Goal: Navigation & Orientation: Find specific page/section

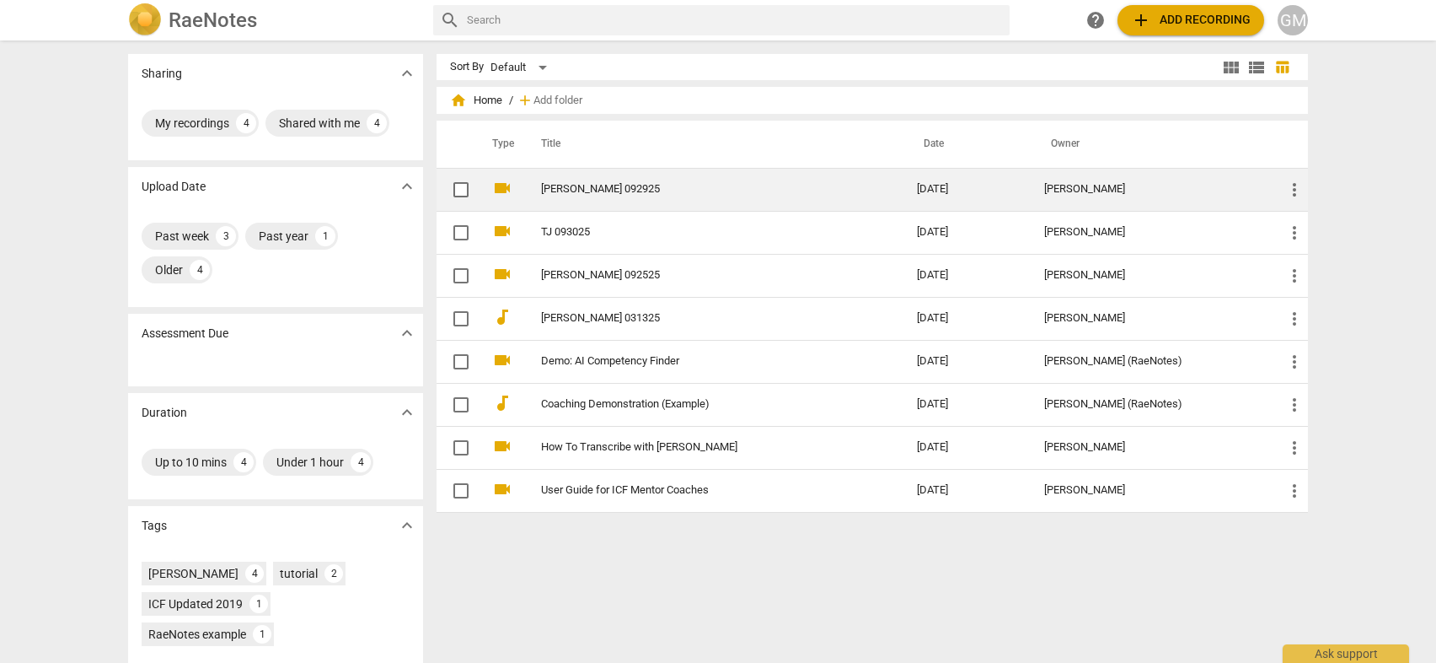
click at [705, 186] on link "[PERSON_NAME] 092925" at bounding box center [698, 189] width 315 height 13
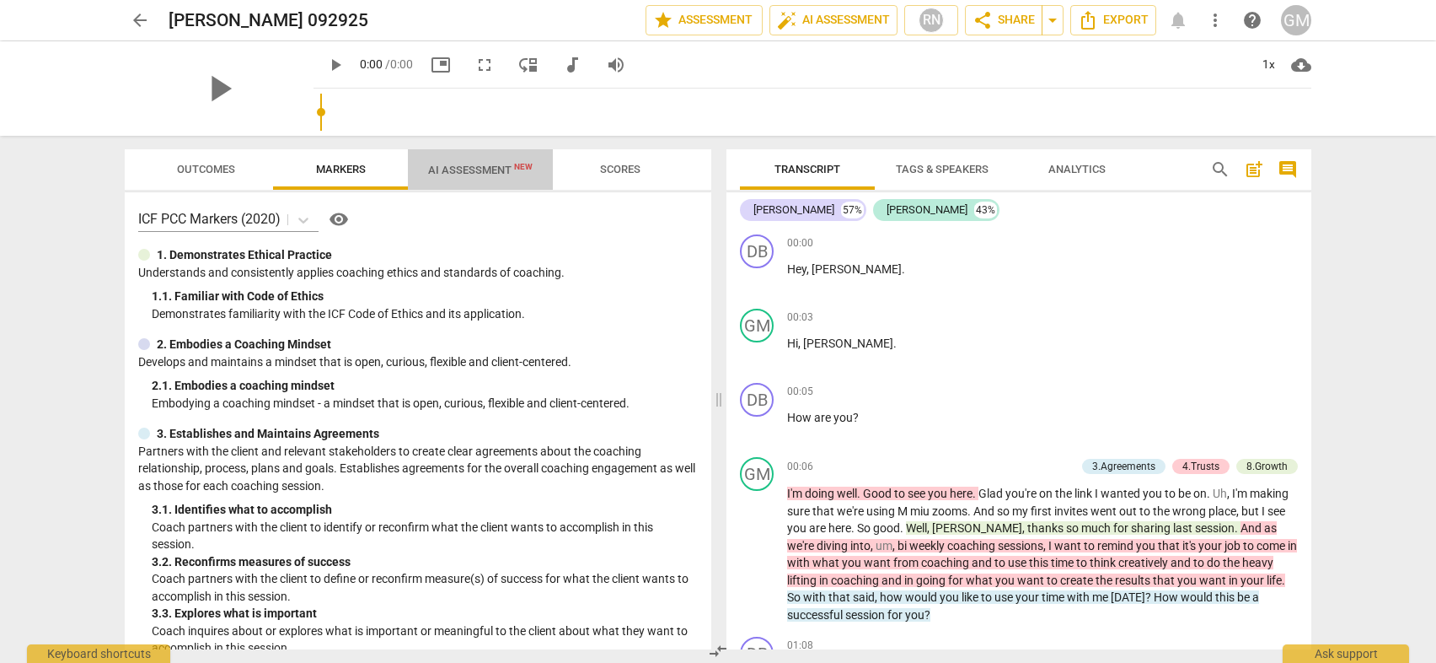
click at [484, 174] on span "AI Assessment New" at bounding box center [480, 170] width 105 height 13
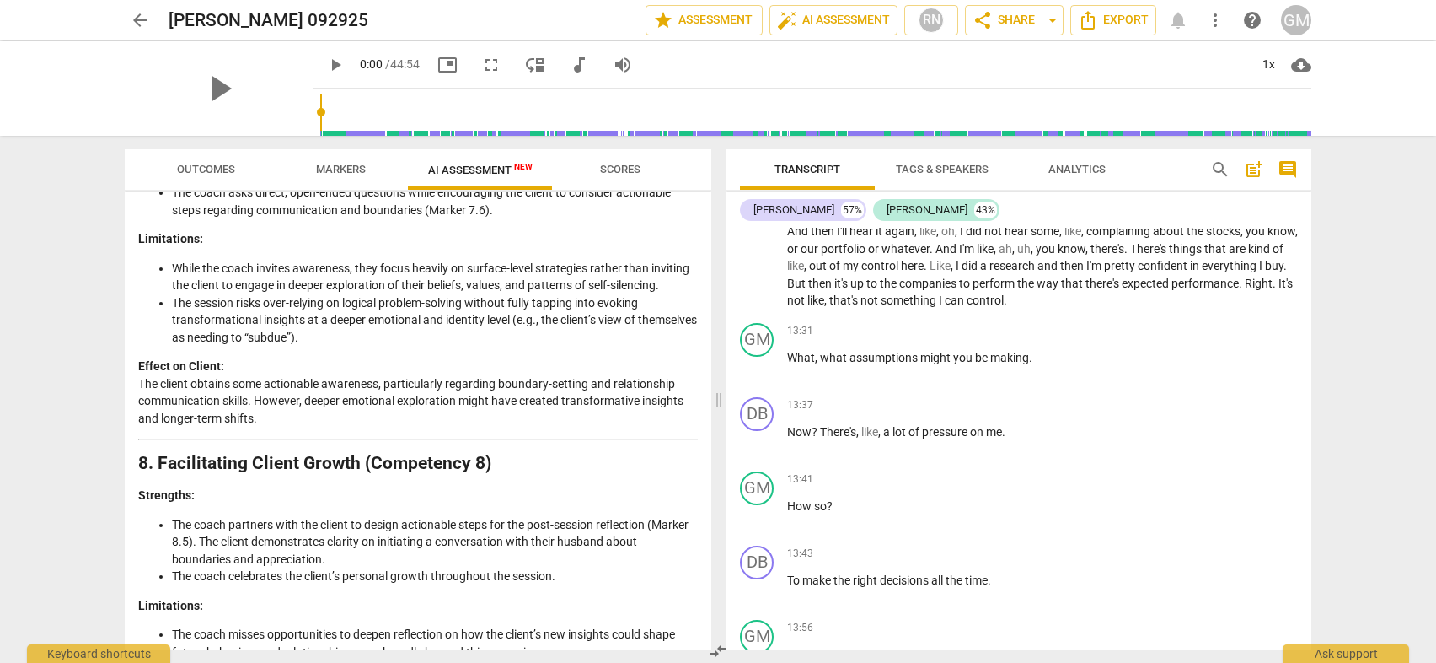
scroll to position [2357, 0]
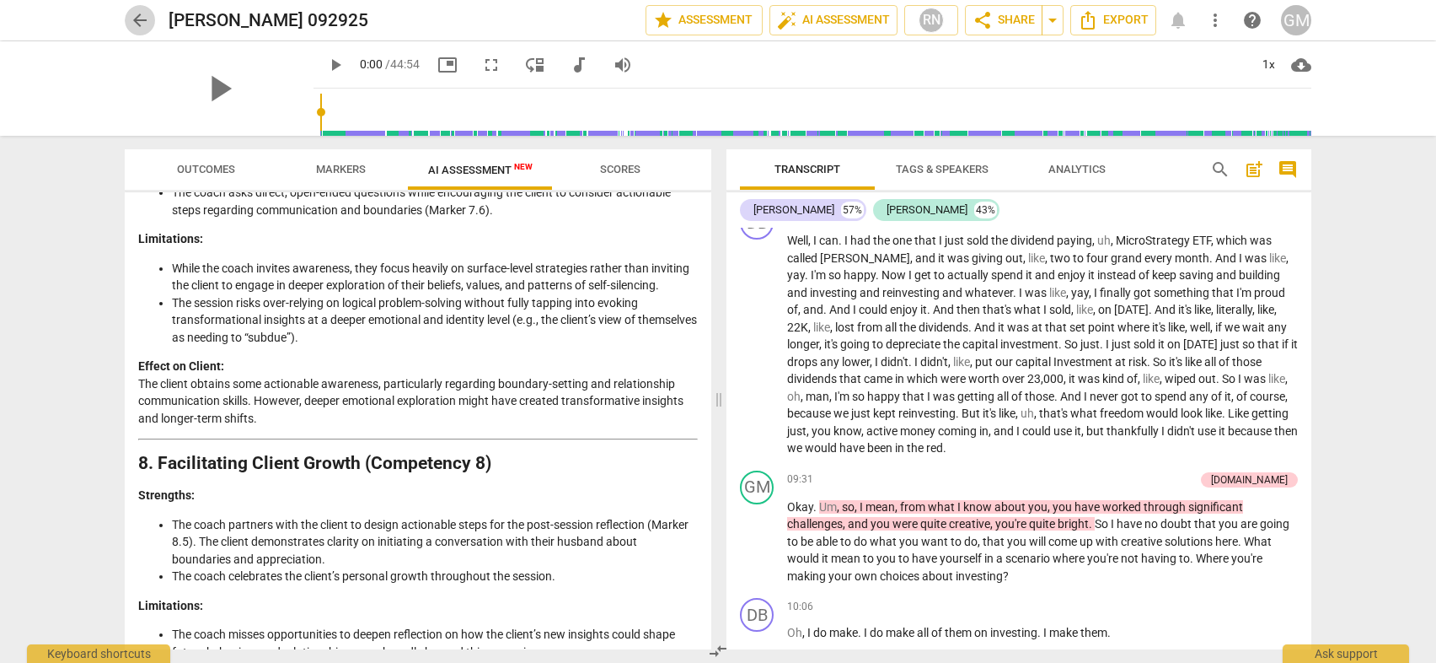
click at [133, 19] on span "arrow_back" at bounding box center [140, 20] width 20 height 20
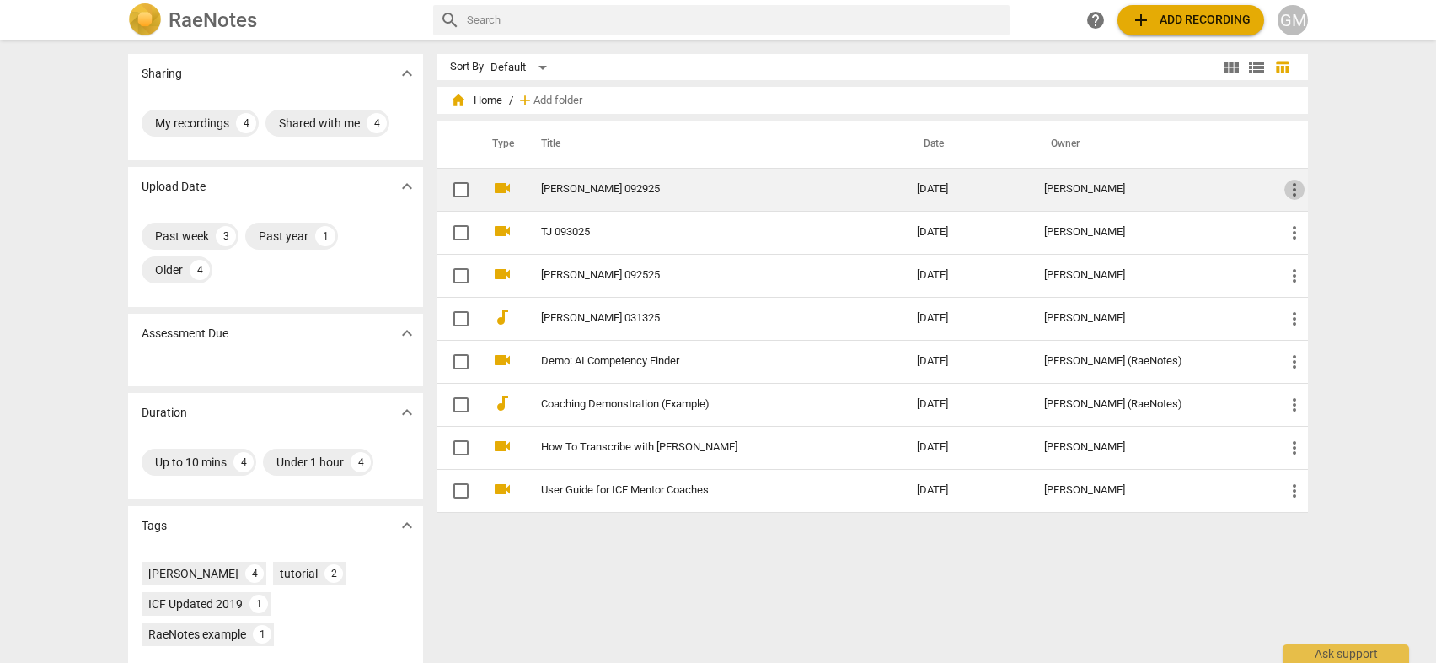
click at [1291, 188] on span "more_vert" at bounding box center [1295, 190] width 20 height 20
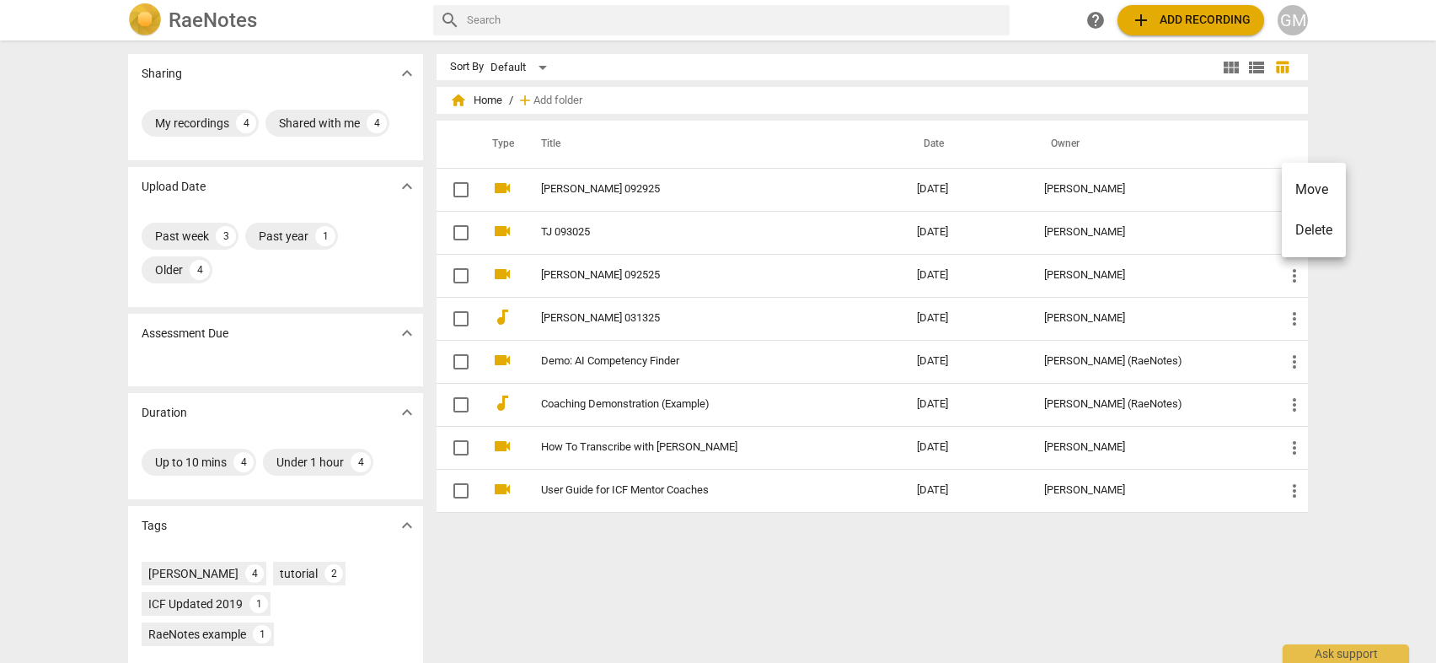
click at [1358, 133] on div at bounding box center [718, 331] width 1436 height 663
click at [341, 127] on div "Shared with me" at bounding box center [319, 123] width 81 height 17
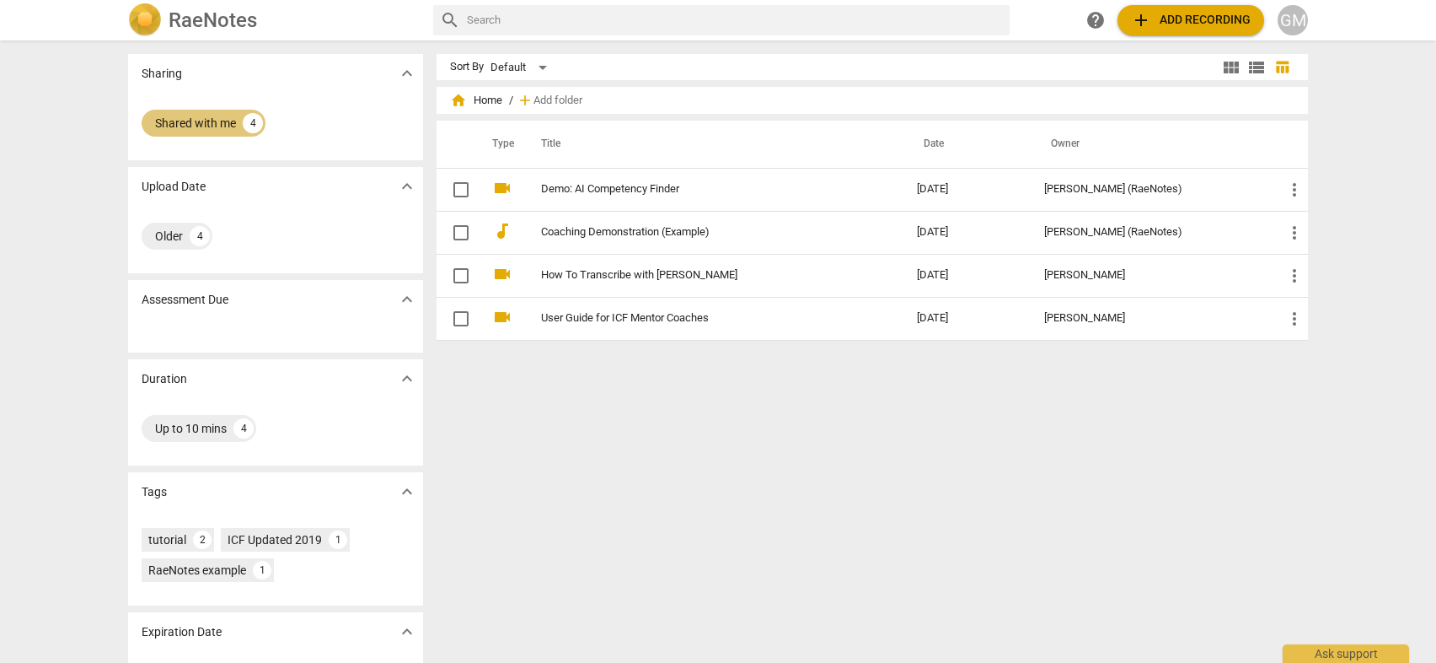
click at [171, 115] on div "Shared with me" at bounding box center [195, 123] width 81 height 17
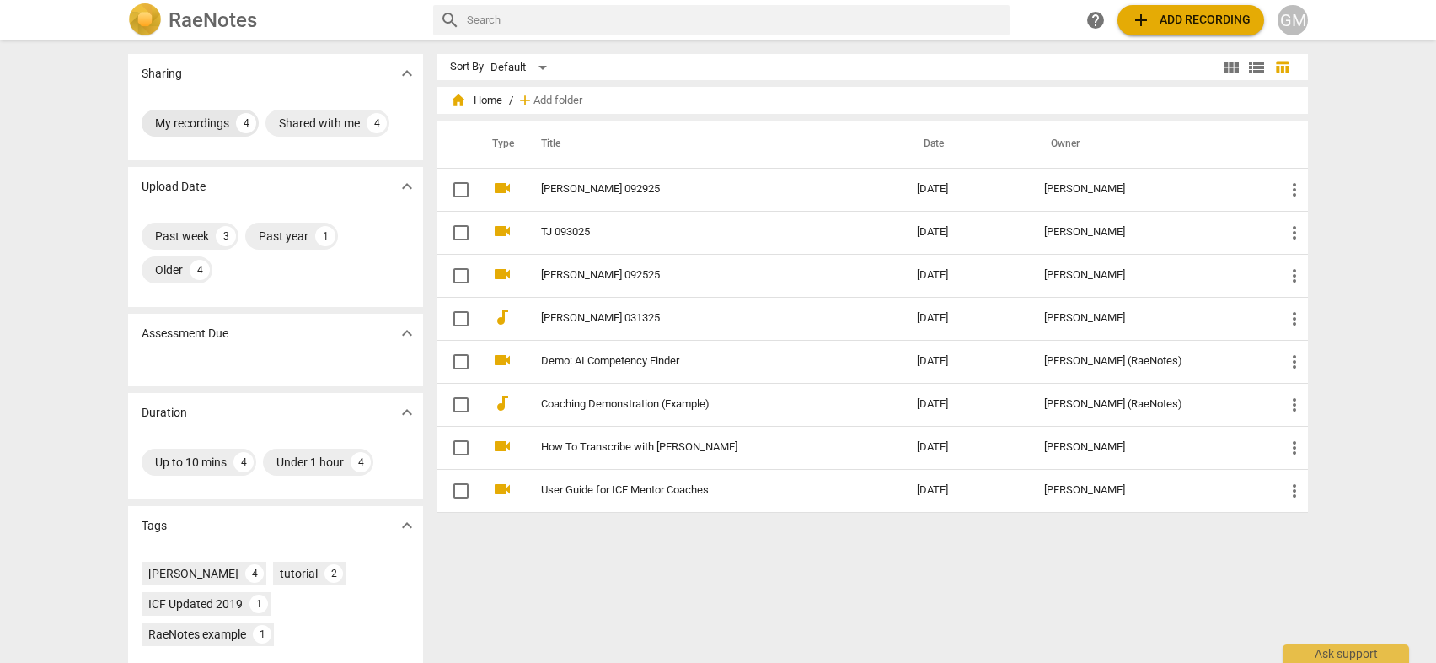
click at [185, 121] on div "My recordings" at bounding box center [192, 123] width 74 height 17
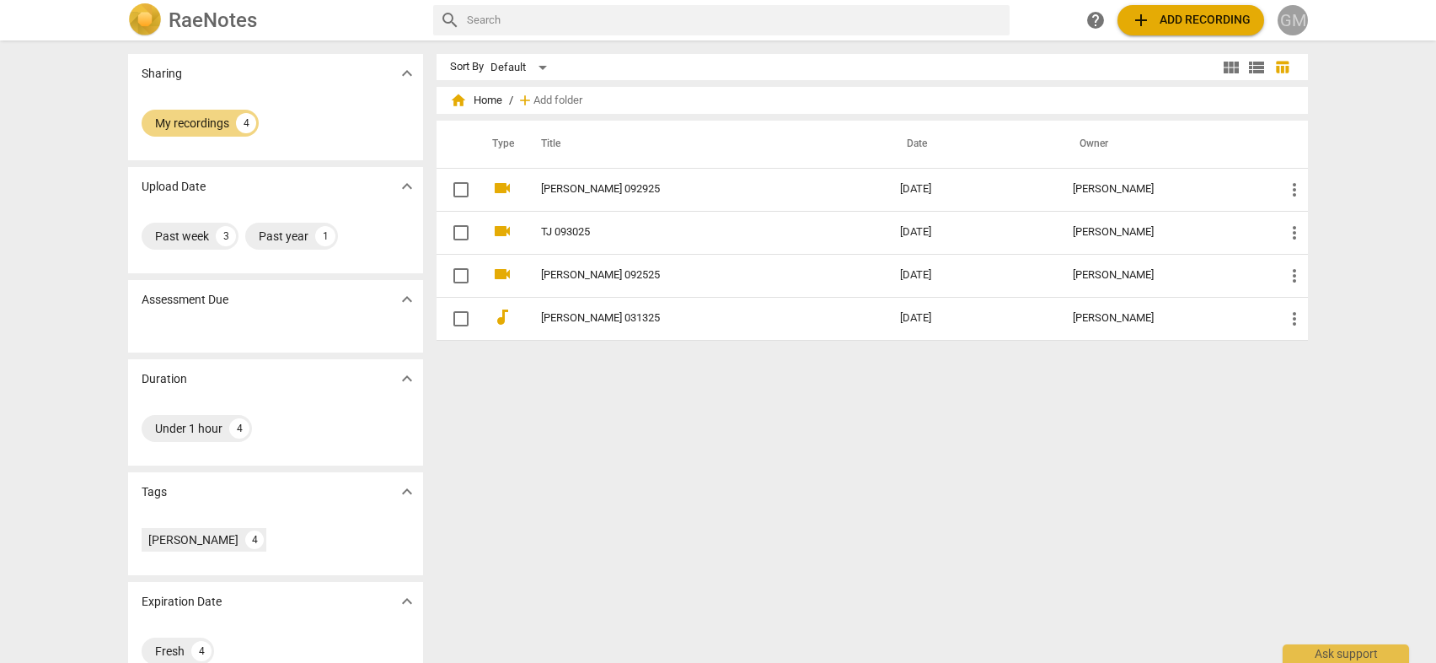
click at [1300, 28] on div "GM" at bounding box center [1293, 20] width 30 height 30
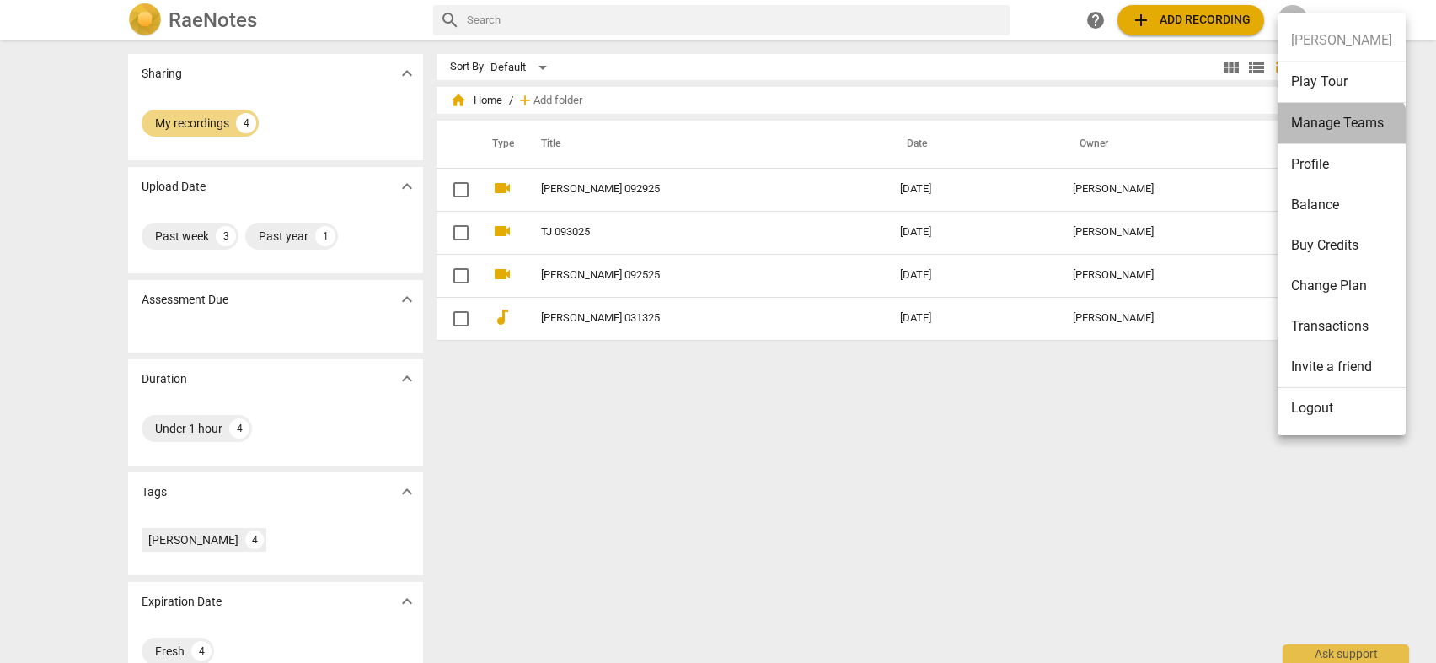
click at [1340, 134] on li "Manage Teams" at bounding box center [1342, 123] width 128 height 41
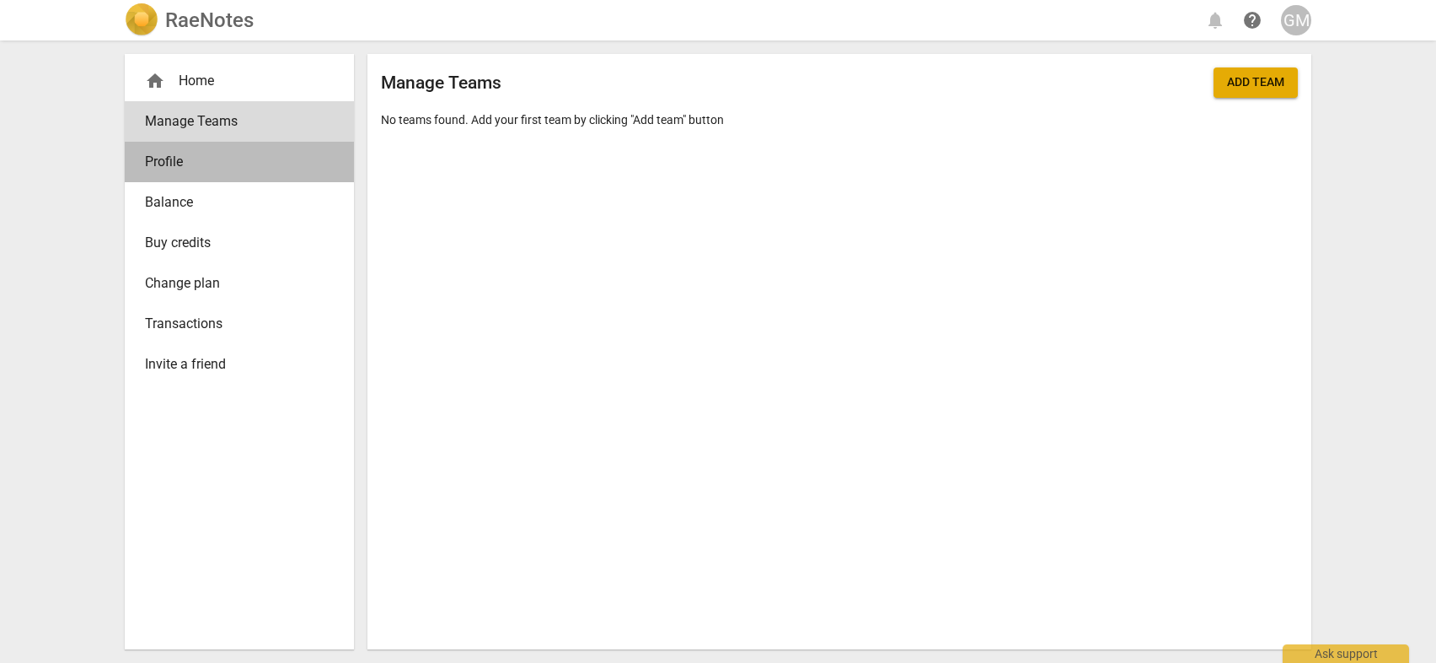
click at [162, 160] on span "Profile" at bounding box center [232, 162] width 175 height 20
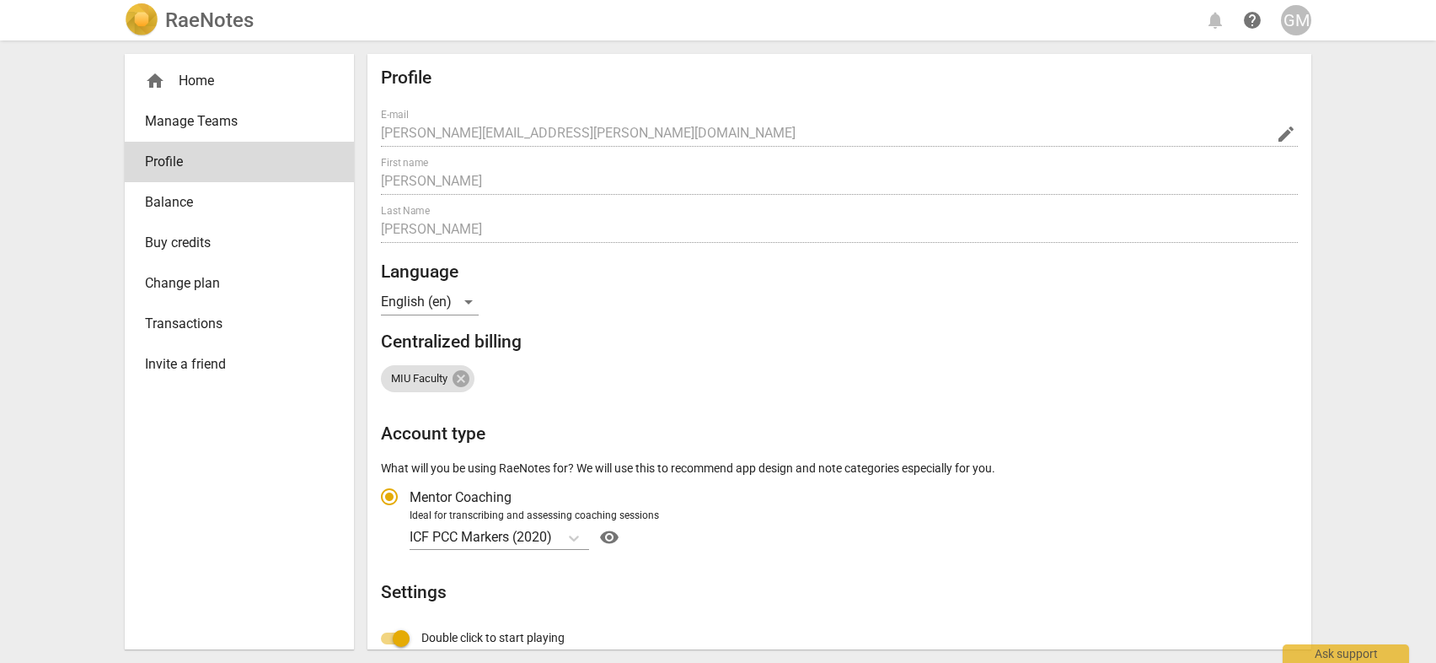
radio input "false"
click at [187, 206] on span "Balance" at bounding box center [232, 202] width 175 height 20
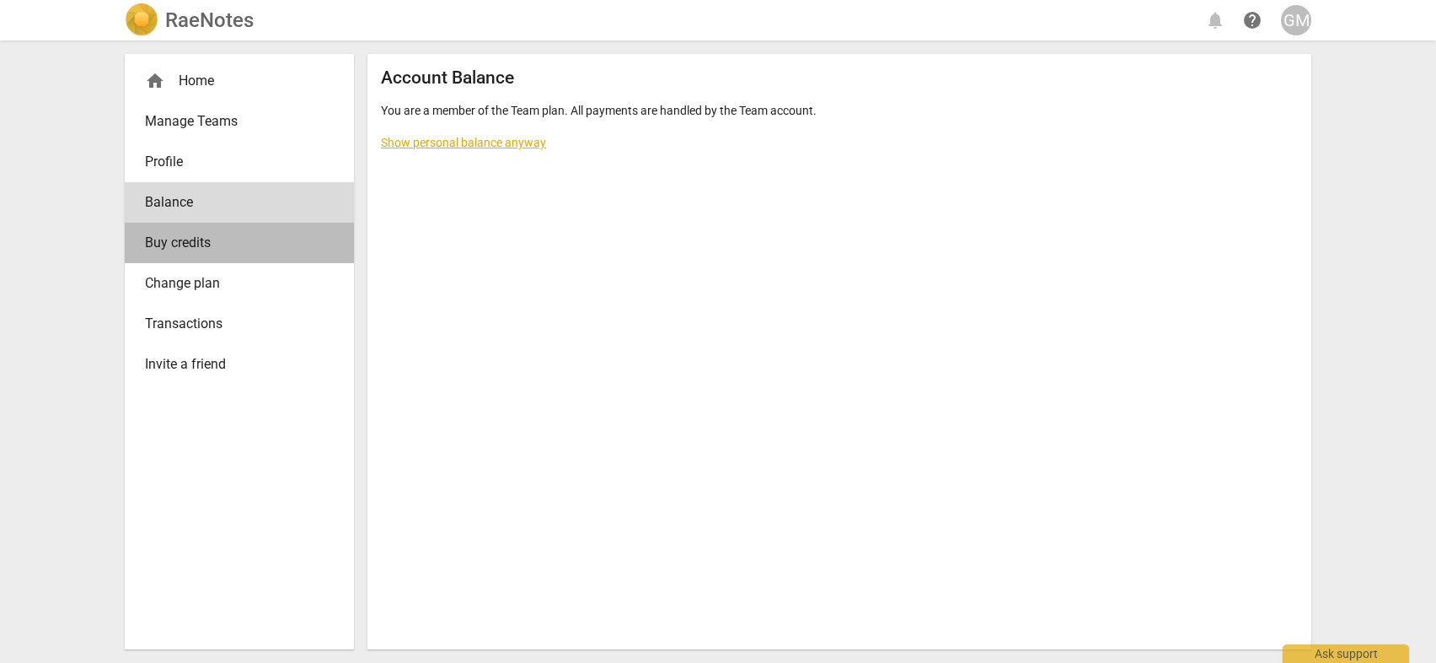
click at [191, 242] on span "Buy credits" at bounding box center [232, 243] width 175 height 20
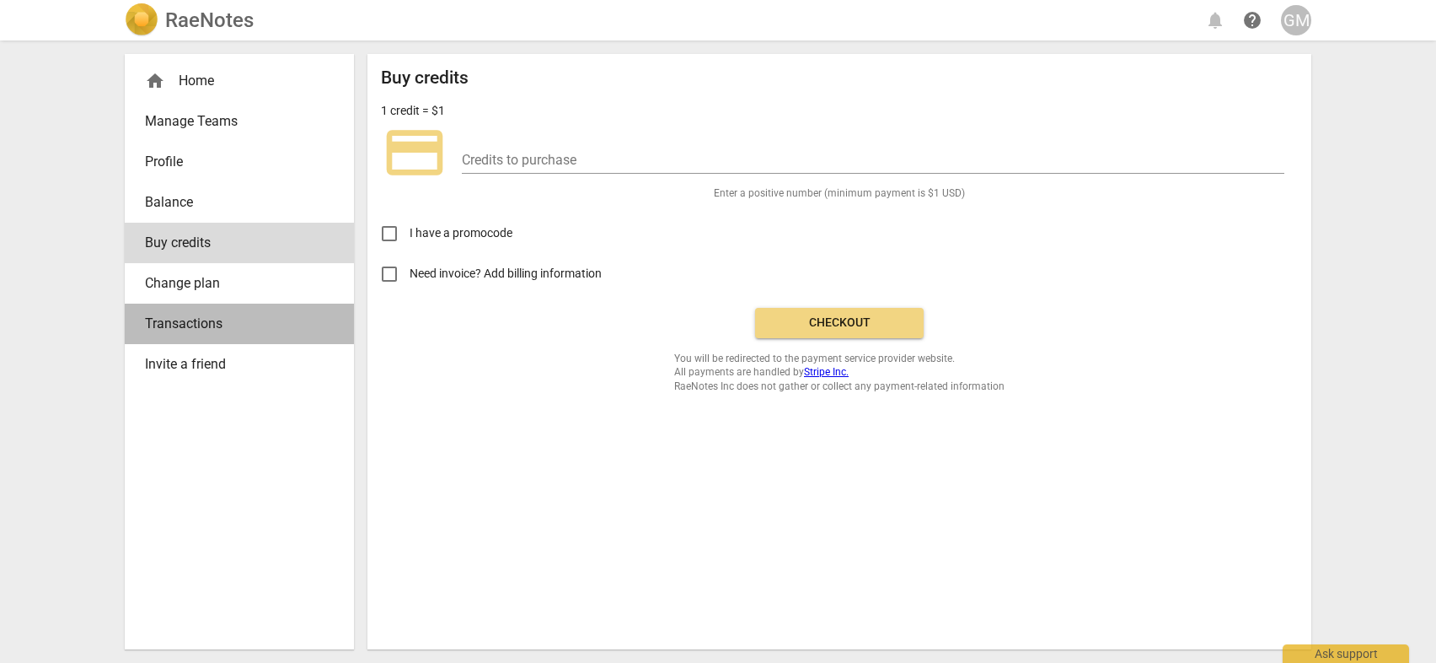
click at [185, 323] on span "Transactions" at bounding box center [232, 324] width 175 height 20
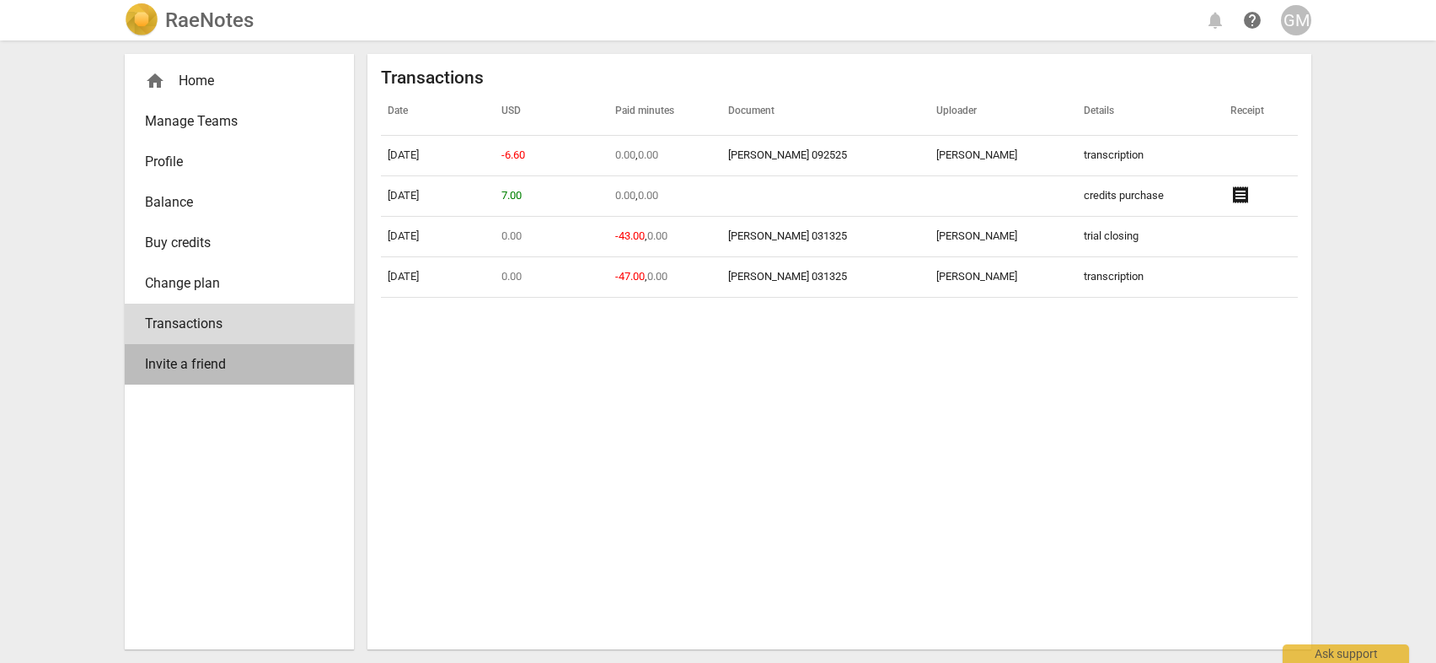
click at [207, 368] on span "Invite a friend" at bounding box center [232, 364] width 175 height 20
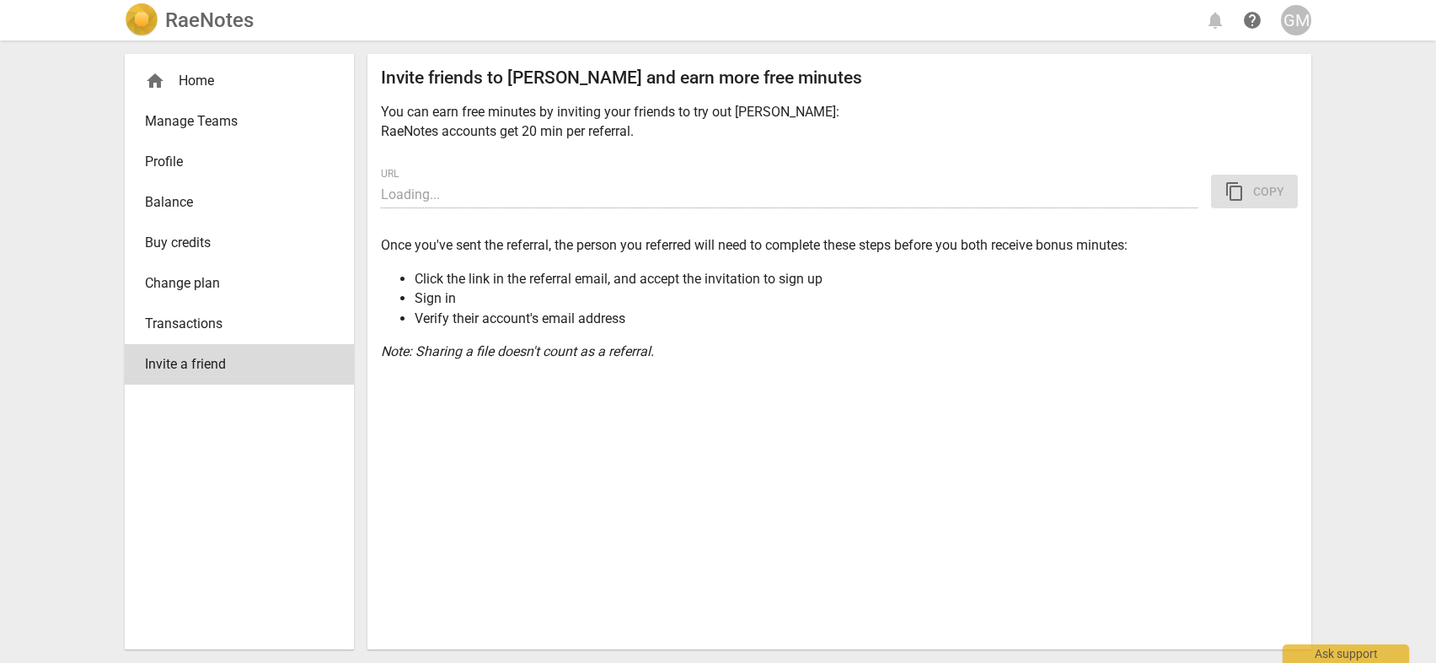
type input "[URL][DOMAIN_NAME]"
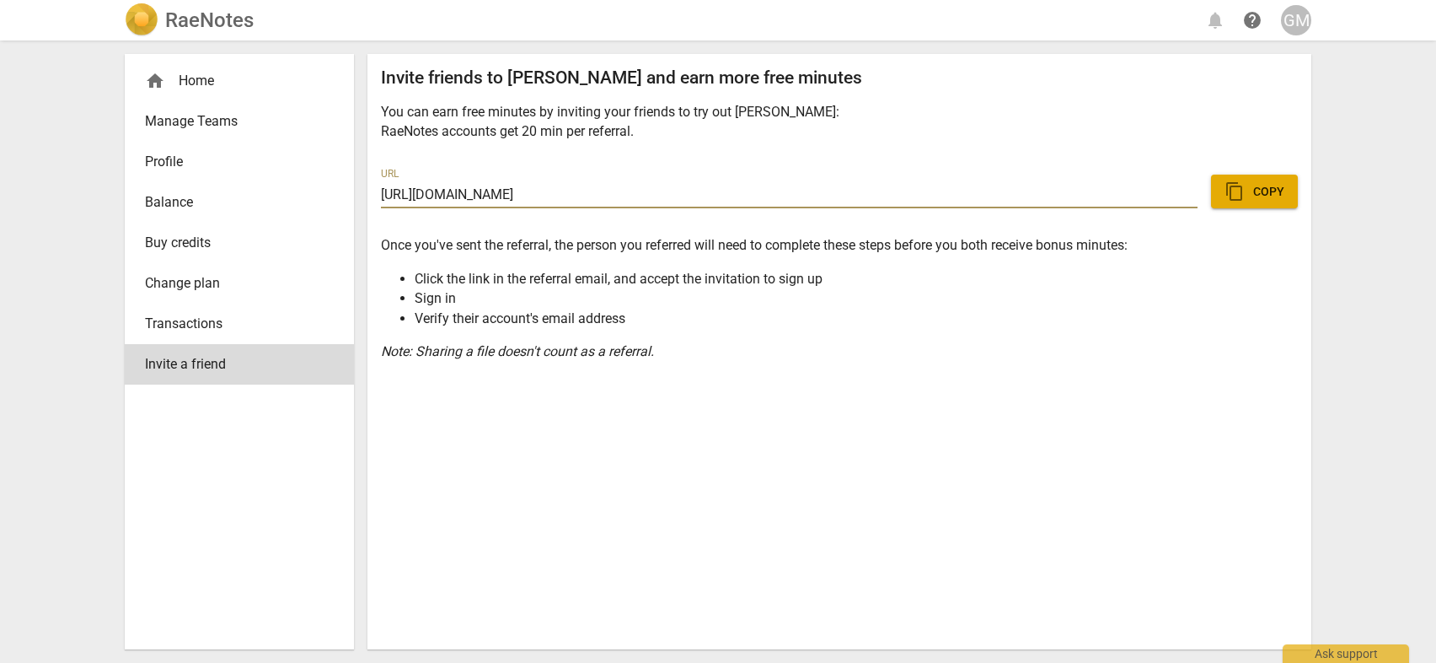
click at [201, 121] on span "Manage Teams" at bounding box center [232, 121] width 175 height 20
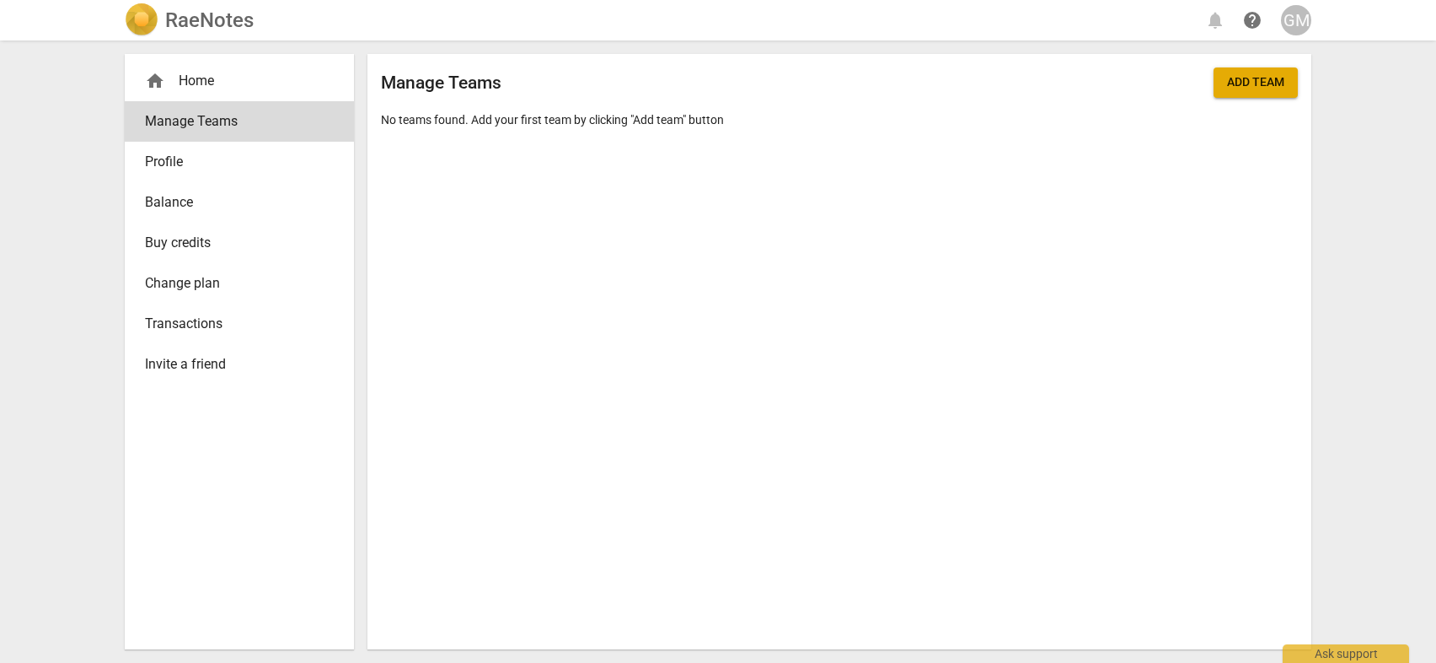
click at [207, 88] on div "home Home" at bounding box center [232, 81] width 175 height 20
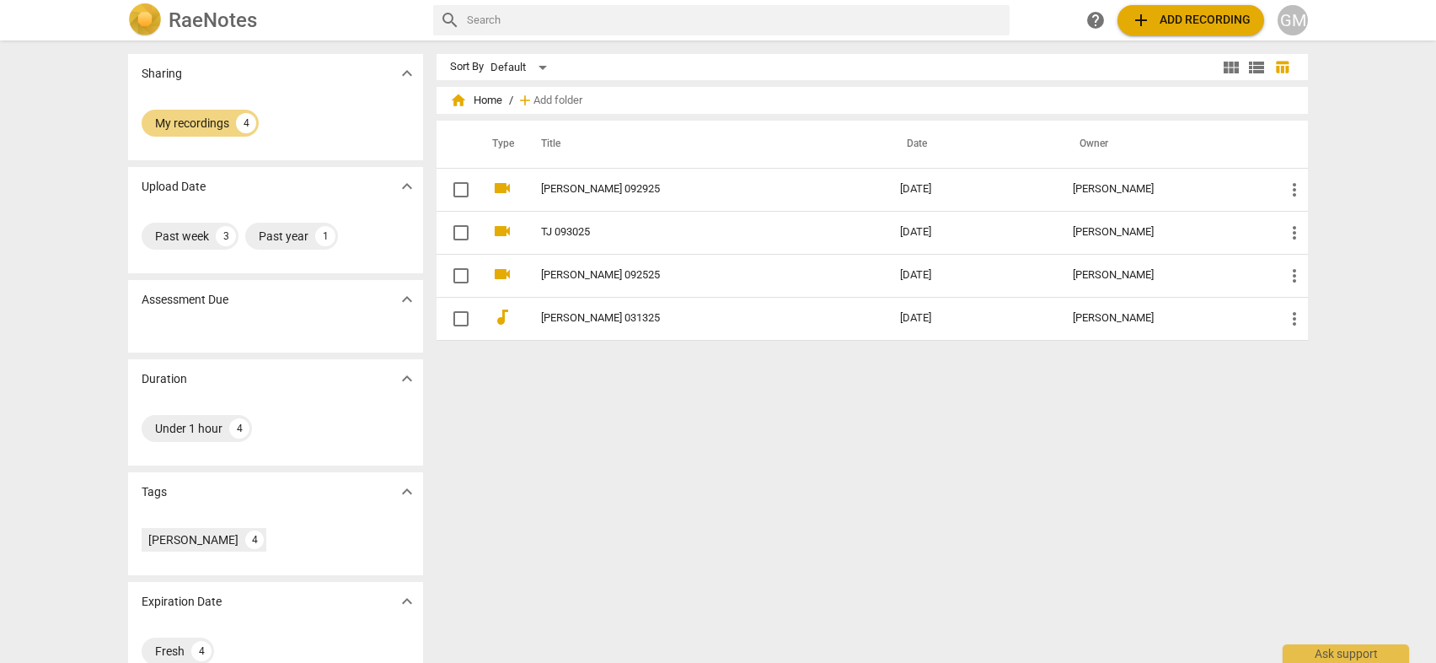
click at [407, 67] on span "expand_more" at bounding box center [407, 73] width 20 height 20
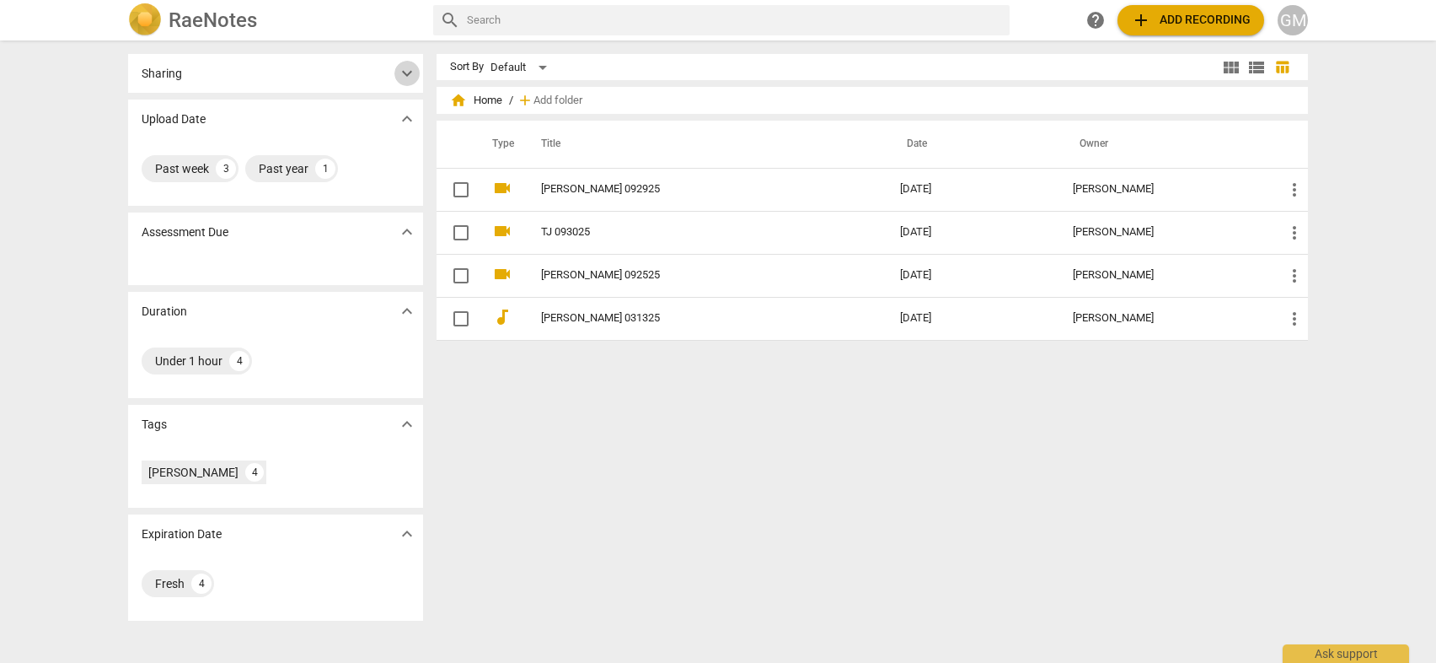
click at [405, 67] on span "expand_more" at bounding box center [407, 73] width 20 height 20
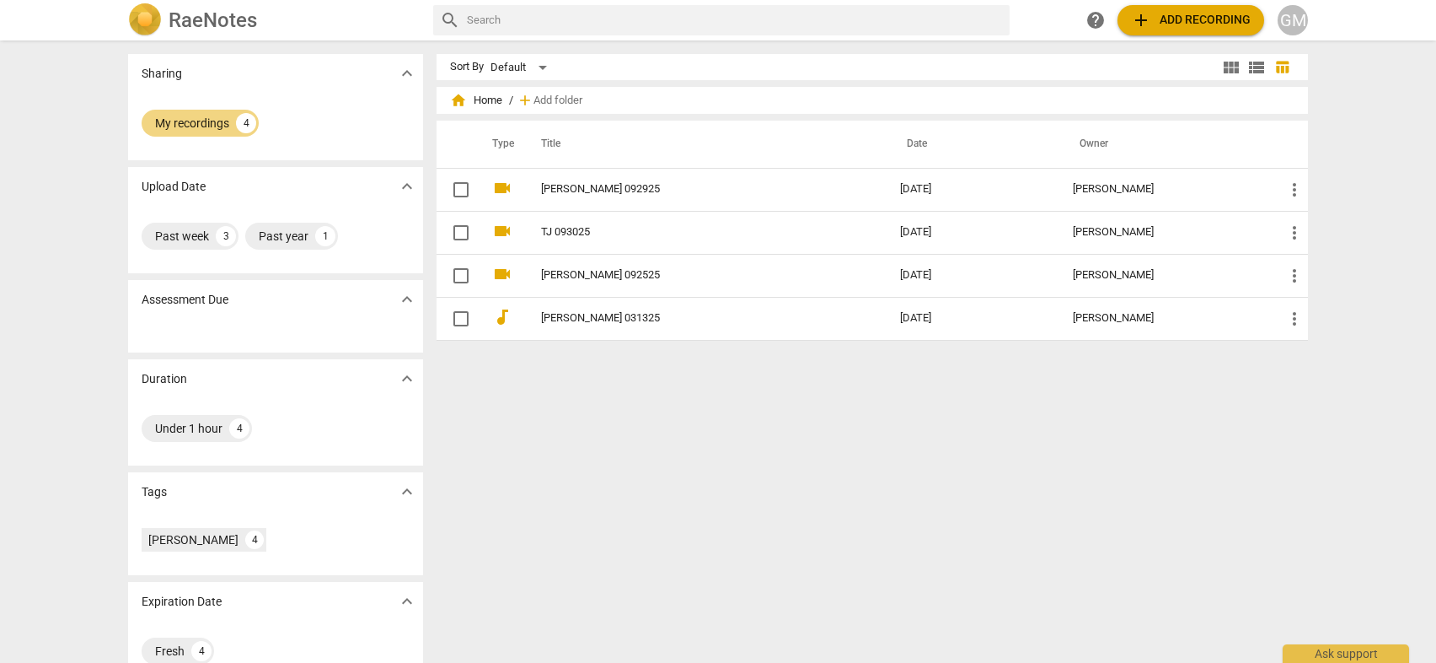
click at [205, 19] on h2 "RaeNotes" at bounding box center [213, 20] width 89 height 24
